Goal: Navigation & Orientation: Find specific page/section

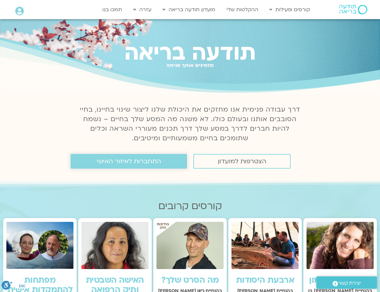
click at [95, 160] on link "התחברות לאיזור האישי" at bounding box center [129, 161] width 117 height 15
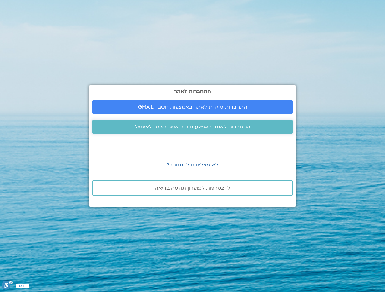
click at [262, 129] on span "התחברות לאתר באמצעות קוד אשר יישלח לאימייל" at bounding box center [192, 127] width 185 height 6
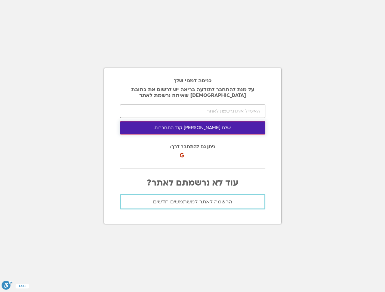
click at [250, 129] on button "שלח [PERSON_NAME] קוד התחברות" at bounding box center [192, 127] width 145 height 13
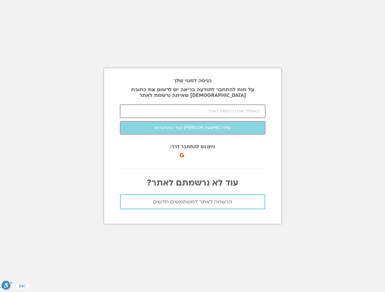
click at [234, 110] on input "email" at bounding box center [192, 110] width 145 height 13
type input "ע"
type input "5"
type input "g"
type input "G"
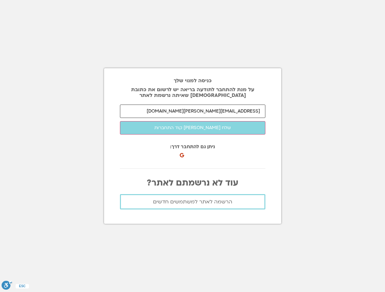
type input "[EMAIL_ADDRESS][PERSON_NAME][DOMAIN_NAME]"
click at [120, 121] on button "שלח [PERSON_NAME] קוד התחברות" at bounding box center [192, 127] width 145 height 13
click at [203, 111] on input "number" at bounding box center [192, 110] width 145 height 13
paste input "52942"
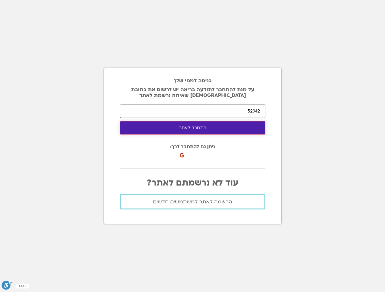
type input "52942"
click at [235, 128] on button "התחבר לאתר" at bounding box center [192, 127] width 145 height 13
